Goal: Contribute content: Contribute content

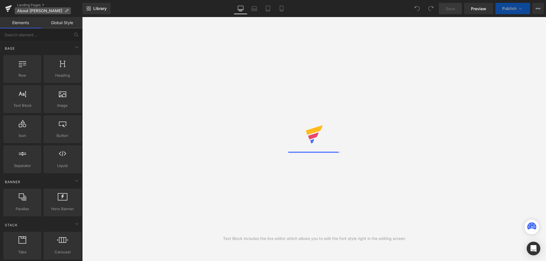
click at [65, 10] on icon at bounding box center [67, 11] width 4 height 4
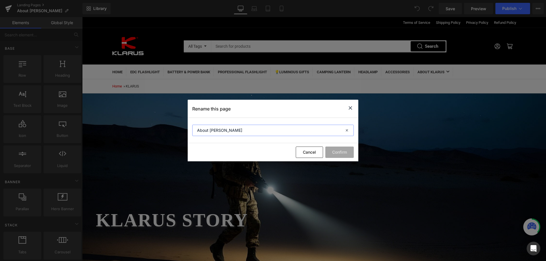
click at [218, 130] on input "About [PERSON_NAME]" at bounding box center [273, 130] width 162 height 11
drag, startPoint x: 210, startPoint y: 129, endPoint x: 164, endPoint y: 129, distance: 45.8
click at [164, 129] on div "Rename this page About [PERSON_NAME] Cancel Confirm" at bounding box center [273, 130] width 546 height 261
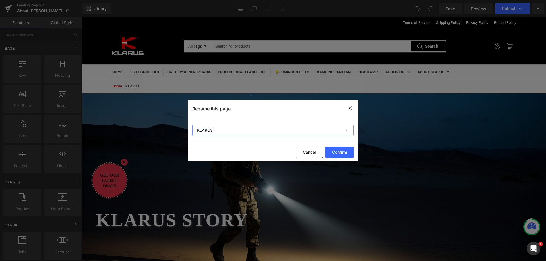
click at [239, 130] on input "KLARUS" at bounding box center [273, 130] width 162 height 11
type input "KLARUS story"
click at [343, 153] on button "Confirm" at bounding box center [339, 152] width 28 height 11
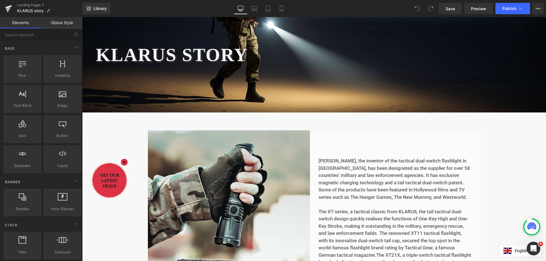
scroll to position [228, 0]
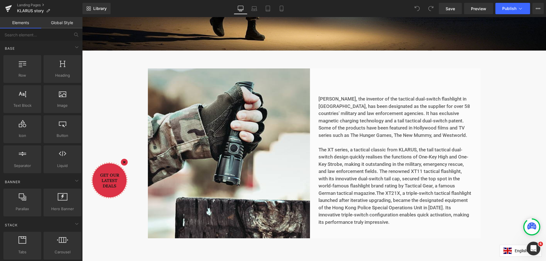
click at [379, 145] on p at bounding box center [395, 142] width 153 height 7
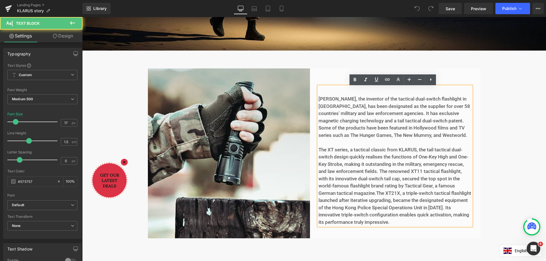
click at [358, 112] on p "[PERSON_NAME], the inventor of the tactical dual-switch flashlight in [GEOGRAPH…" at bounding box center [395, 118] width 153 height 44
click at [384, 151] on p "The XT series, a tactical classic from KLARUS, the tail tactical dual-switch de…" at bounding box center [395, 187] width 153 height 80
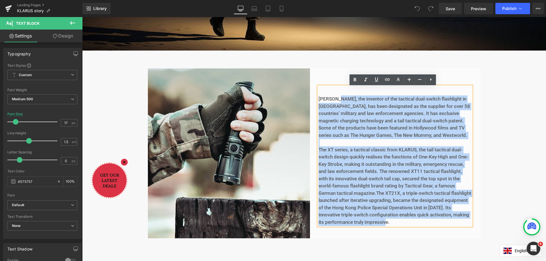
drag, startPoint x: 409, startPoint y: 224, endPoint x: 337, endPoint y: 102, distance: 142.5
click at [337, 102] on div "[PERSON_NAME], the inventor of the tactical dual-switch flashlight in [GEOGRAPH…" at bounding box center [395, 156] width 153 height 140
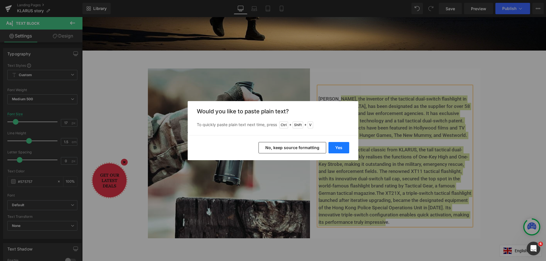
click at [343, 149] on button "Yes" at bounding box center [339, 147] width 21 height 11
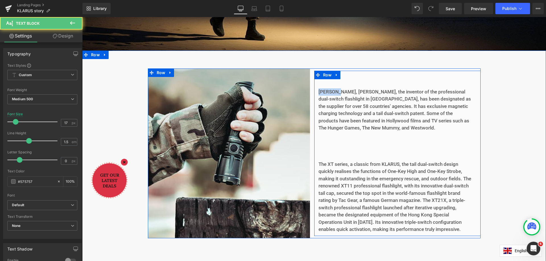
drag, startPoint x: 337, startPoint y: 91, endPoint x: 314, endPoint y: 91, distance: 22.8
click at [314, 91] on div "[PERSON_NAME], [PERSON_NAME], the inventor of the professional dual-switch flas…" at bounding box center [397, 154] width 166 height 166
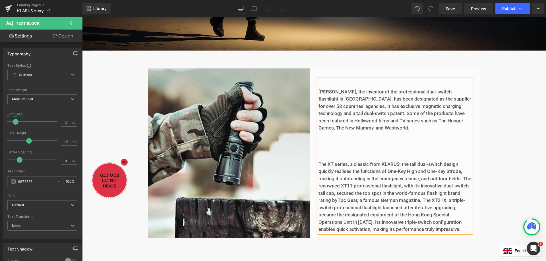
click at [333, 147] on p at bounding box center [395, 150] width 153 height 7
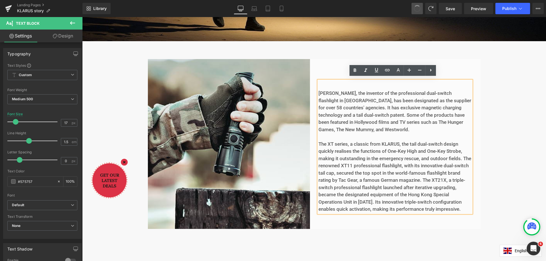
scroll to position [234, 0]
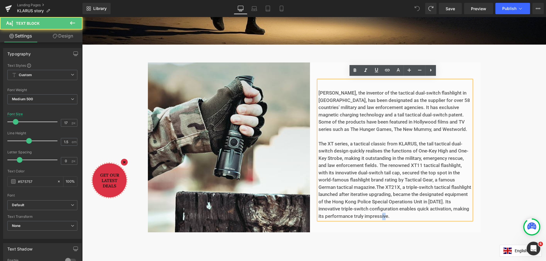
drag, startPoint x: 410, startPoint y: 219, endPoint x: 401, endPoint y: 214, distance: 10.2
click at [401, 214] on p "The XT series, a tactical classic from KLARUS, the tail tactical dual-switch de…" at bounding box center [395, 181] width 153 height 80
click at [459, 129] on p "[PERSON_NAME], the inventor of the tactical dual-switch flashlight in [GEOGRAPH…" at bounding box center [395, 112] width 153 height 44
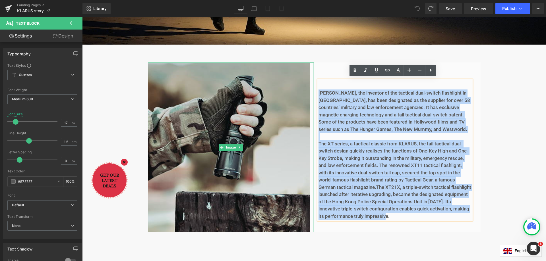
drag, startPoint x: 409, startPoint y: 219, endPoint x: 312, endPoint y: 95, distance: 157.2
click at [312, 95] on div "[PERSON_NAME], the inventor of the tactical dual-switch flashlight in [GEOGRAPH…" at bounding box center [314, 148] width 333 height 170
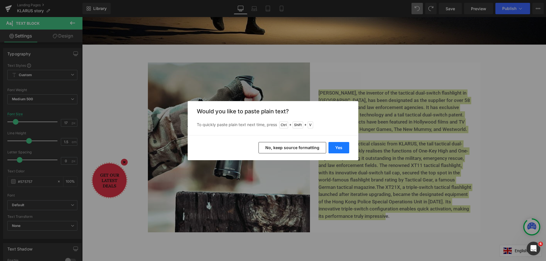
click at [343, 148] on button "Yes" at bounding box center [339, 147] width 21 height 11
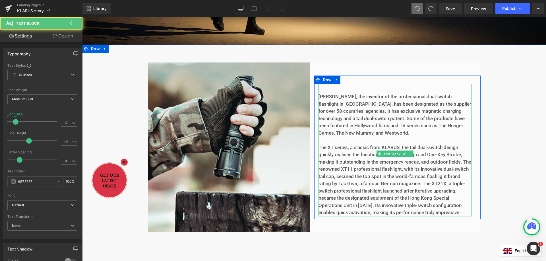
click at [411, 137] on p at bounding box center [395, 140] width 153 height 7
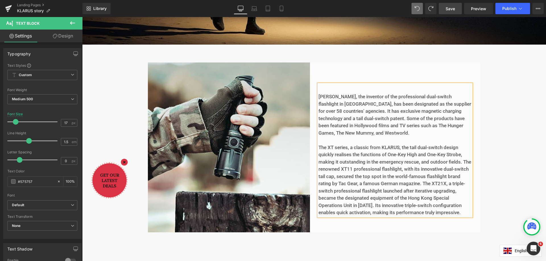
click at [454, 8] on span "Save" at bounding box center [450, 9] width 9 height 6
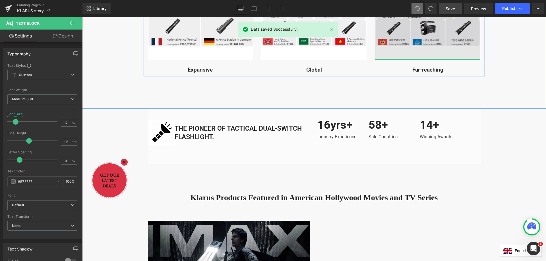
scroll to position [575, 0]
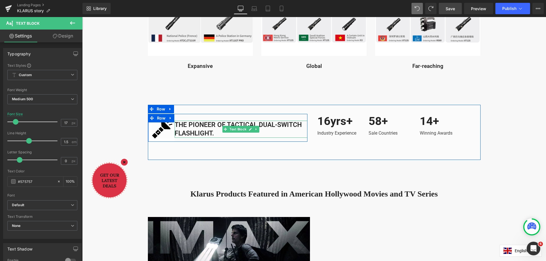
click at [241, 125] on p "THE PIONEER OF TACTICAL DUAL-SWITCH FLASHLIGHT." at bounding box center [241, 129] width 133 height 17
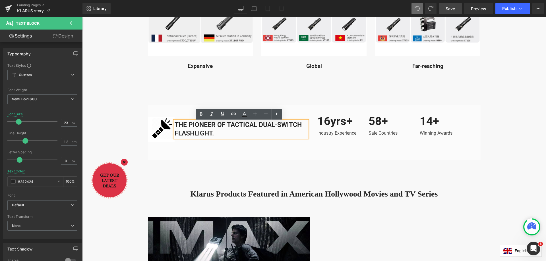
click at [231, 127] on p "THE PIONEER OF TACTICAL DUAL-SWITCH FLASHLIGHT." at bounding box center [241, 129] width 133 height 17
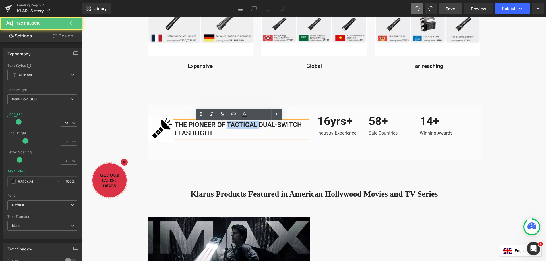
click at [231, 127] on p "THE PIONEER OF TACTICAL DUAL-SWITCH FLASHLIGHT." at bounding box center [241, 129] width 133 height 17
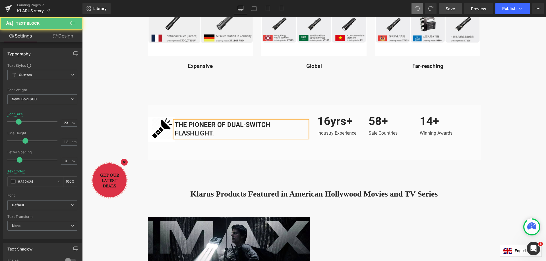
click at [175, 135] on p "THE PIONEER OF DUAL-SWITCH FLASHLIGHT." at bounding box center [241, 129] width 133 height 17
click at [216, 136] on p "THE PIONEER OF DUAL-SWITCH FLASHLIGHT." at bounding box center [241, 129] width 133 height 17
drag, startPoint x: 454, startPoint y: 10, endPoint x: 456, endPoint y: 14, distance: 4.1
click at [454, 10] on span "Save" at bounding box center [450, 9] width 9 height 6
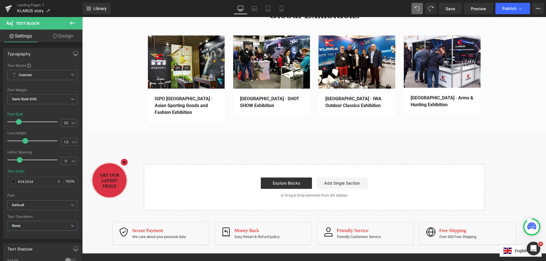
scroll to position [1201, 0]
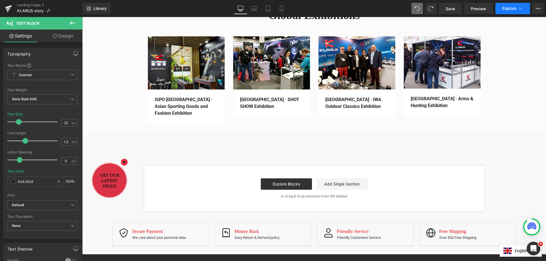
click at [511, 9] on span "Publish" at bounding box center [509, 8] width 14 height 5
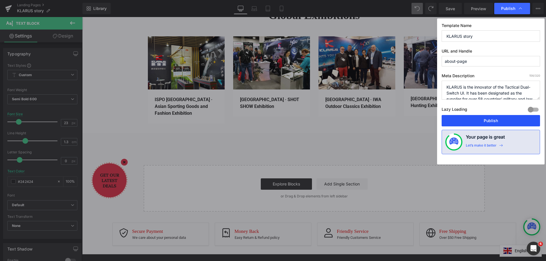
drag, startPoint x: 495, startPoint y: 122, endPoint x: 418, endPoint y: 104, distance: 78.8
click at [495, 122] on button "Publish" at bounding box center [491, 120] width 98 height 11
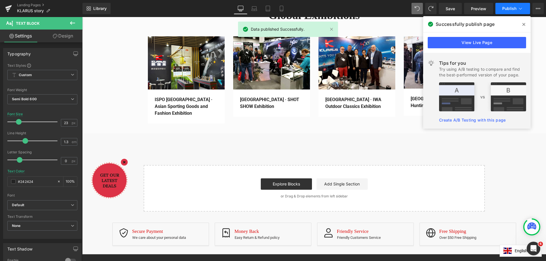
click at [514, 9] on span "Publish" at bounding box center [509, 8] width 14 height 5
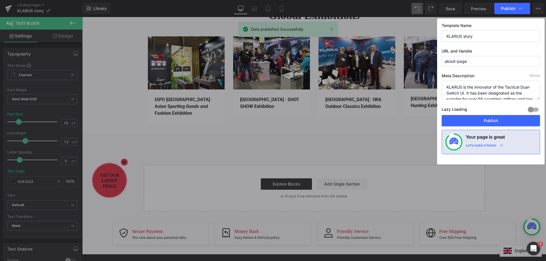
click at [492, 90] on textarea "KLARUS is the innovator of the Tactical Dual-Switch UI. It has been designated …" at bounding box center [491, 90] width 98 height 19
click at [510, 86] on textarea "KLARUS is the innovator of the Tactical Dual-Switch UI. It has been designated …" at bounding box center [491, 90] width 98 height 19
click at [511, 87] on textarea "KLARUS is the innovator of the Tactical Dual-Switch UI. It has been designated …" at bounding box center [491, 90] width 98 height 19
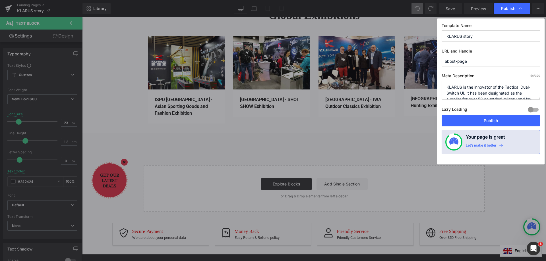
paste textarea "Profession"
click at [462, 100] on div "Meta Description 160 /320 KLARUS is the innovator of the Tactical Dual-Switch U…" at bounding box center [491, 94] width 98 height 42
click at [469, 90] on textarea "KLARUS is the innovator of the Tactical Dual-Switch UI. It has been designated …" at bounding box center [491, 90] width 98 height 19
drag, startPoint x: 471, startPoint y: 92, endPoint x: 475, endPoint y: 92, distance: 3.4
click at [475, 92] on textarea "KLARUS is the innovator of the Tactical Dual-Switch UI. It has been designated …" at bounding box center [491, 90] width 98 height 19
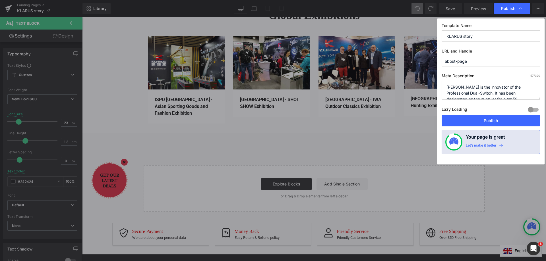
click at [512, 90] on textarea "KLARUS is the innovator of the Tactical Dual-Switch UI. It has been designated …" at bounding box center [491, 90] width 98 height 19
drag, startPoint x: 505, startPoint y: 88, endPoint x: 478, endPoint y: 95, distance: 27.7
click at [478, 95] on textarea "KLARUS is the innovator of the Tactical Dual-Switch UI. It has been designated …" at bounding box center [491, 90] width 98 height 19
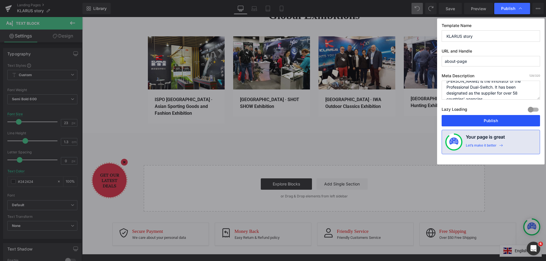
type textarea "[PERSON_NAME] is the innovator of the Professional Dual-Switch. It has been des…"
click at [504, 119] on button "Publish" at bounding box center [491, 120] width 98 height 11
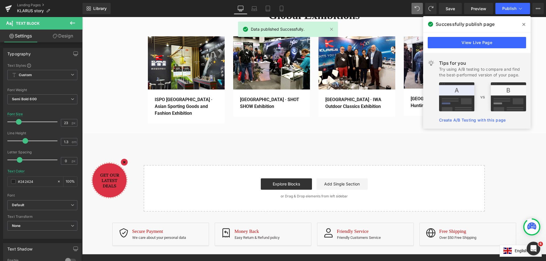
drag, startPoint x: 524, startPoint y: 25, endPoint x: 340, endPoint y: 172, distance: 235.1
click at [524, 25] on icon at bounding box center [524, 24] width 3 height 3
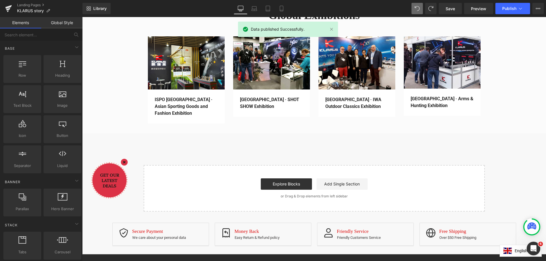
click at [408, 187] on div "Explore Blocks Add Single Section" at bounding box center [314, 184] width 323 height 11
